Goal: Transaction & Acquisition: Purchase product/service

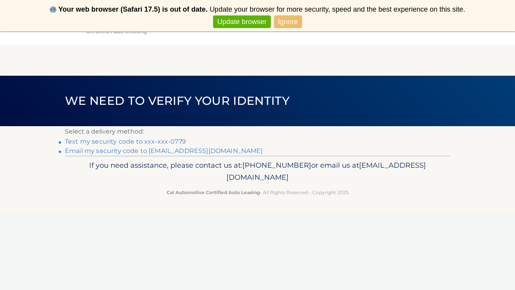
click at [112, 142] on link "Text my security code to xxx-xxx-0779" at bounding box center [125, 141] width 121 height 7
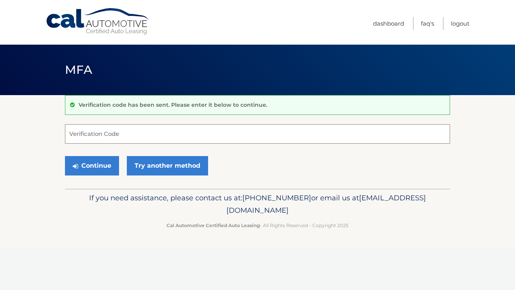
click at [109, 134] on input "Verification Code" at bounding box center [257, 133] width 385 height 19
type input "224559"
click at [92, 166] on button "Continue" at bounding box center [92, 165] width 54 height 19
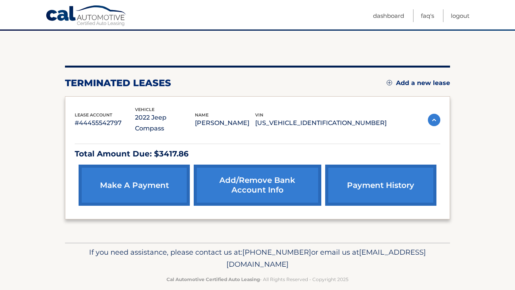
scroll to position [64, 0]
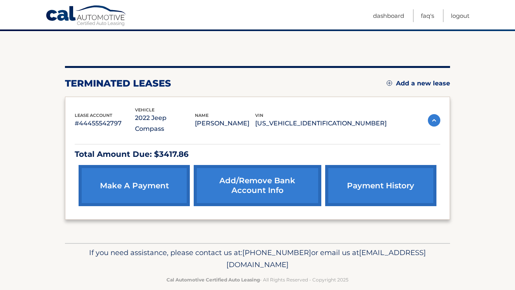
click at [434, 114] on img at bounding box center [433, 120] width 12 height 12
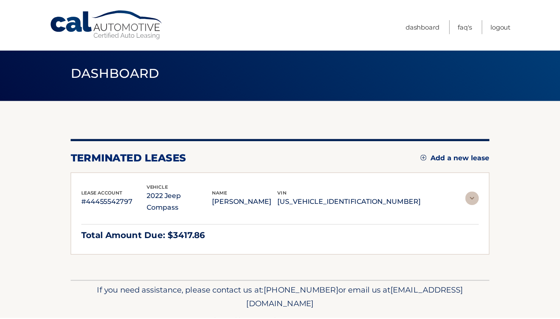
scroll to position [0, 0]
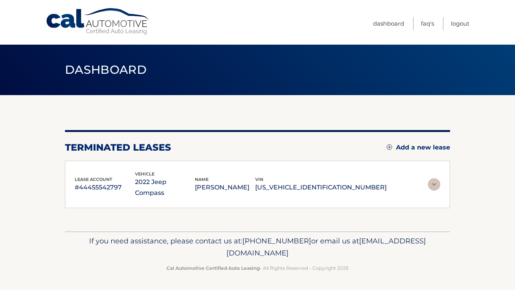
click at [431, 178] on img at bounding box center [433, 184] width 12 height 12
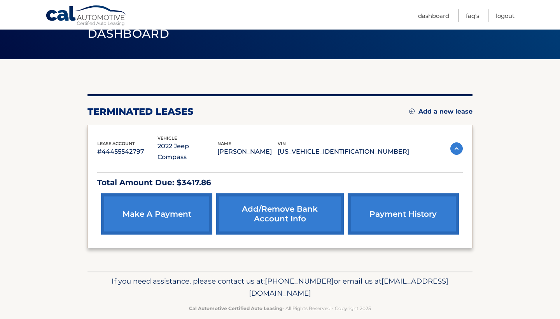
scroll to position [36, 0]
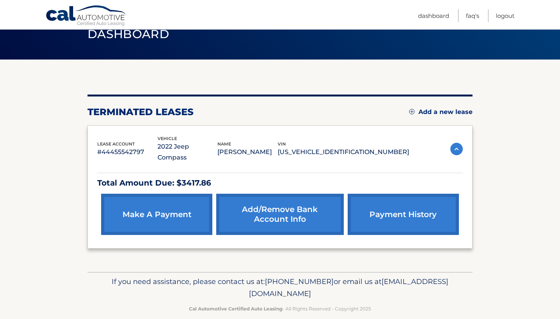
click at [404, 202] on link "payment history" at bounding box center [402, 214] width 111 height 41
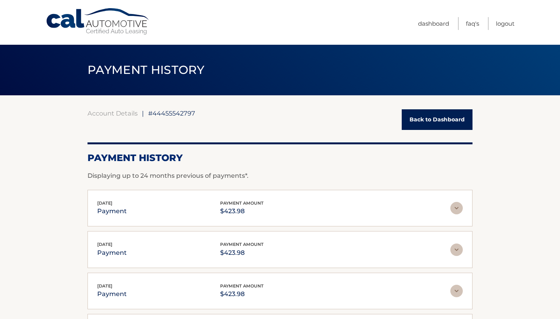
click at [429, 124] on link "Back to Dashboard" at bounding box center [436, 119] width 71 height 21
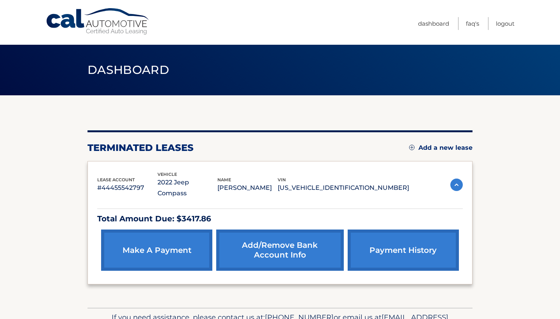
click at [138, 252] on link "make a payment" at bounding box center [156, 249] width 111 height 41
click at [138, 247] on link "make a payment" at bounding box center [156, 249] width 111 height 41
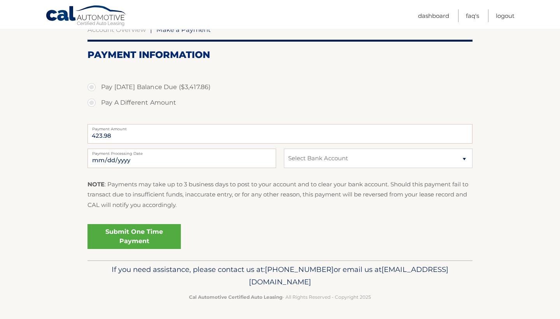
scroll to position [82, 0]
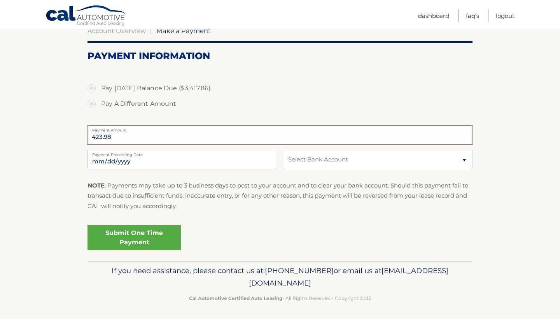
click at [125, 136] on input "423.98" at bounding box center [279, 134] width 385 height 19
click at [134, 169] on div "2025-10-06 Payment Processing Date This payment is scheduled after your grace p…" at bounding box center [279, 164] width 385 height 28
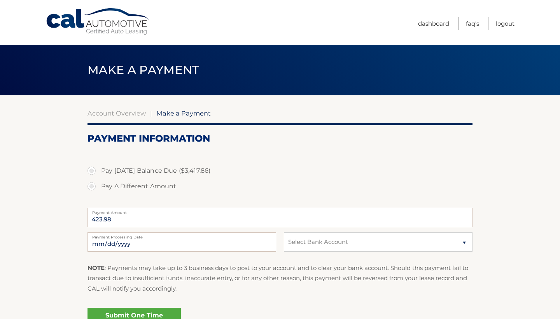
scroll to position [0, 0]
